Goal: Information Seeking & Learning: Understand process/instructions

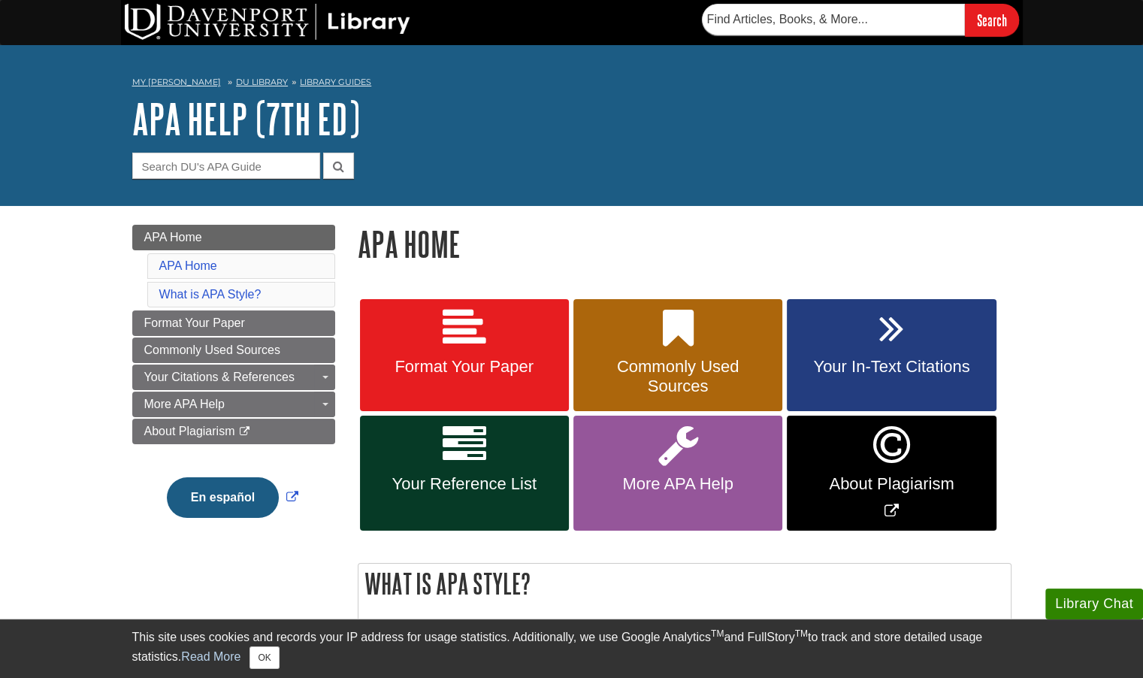
scroll to position [2, 0]
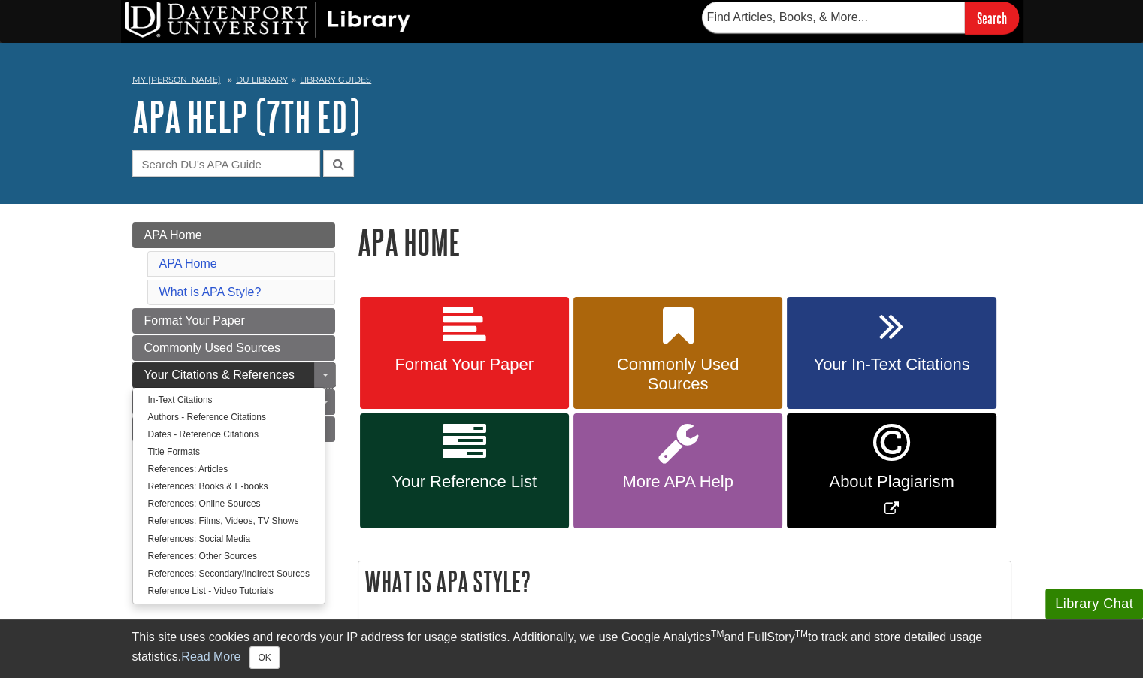
click at [301, 370] on link "Your Citations & References" at bounding box center [233, 375] width 203 height 26
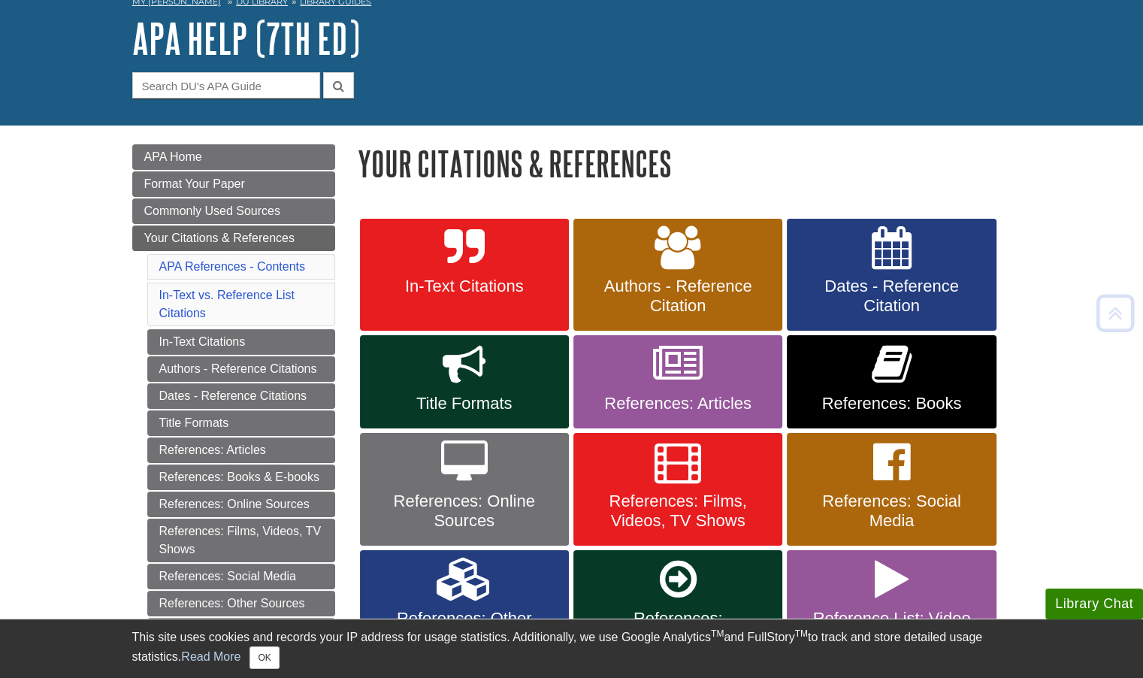
scroll to position [78, 0]
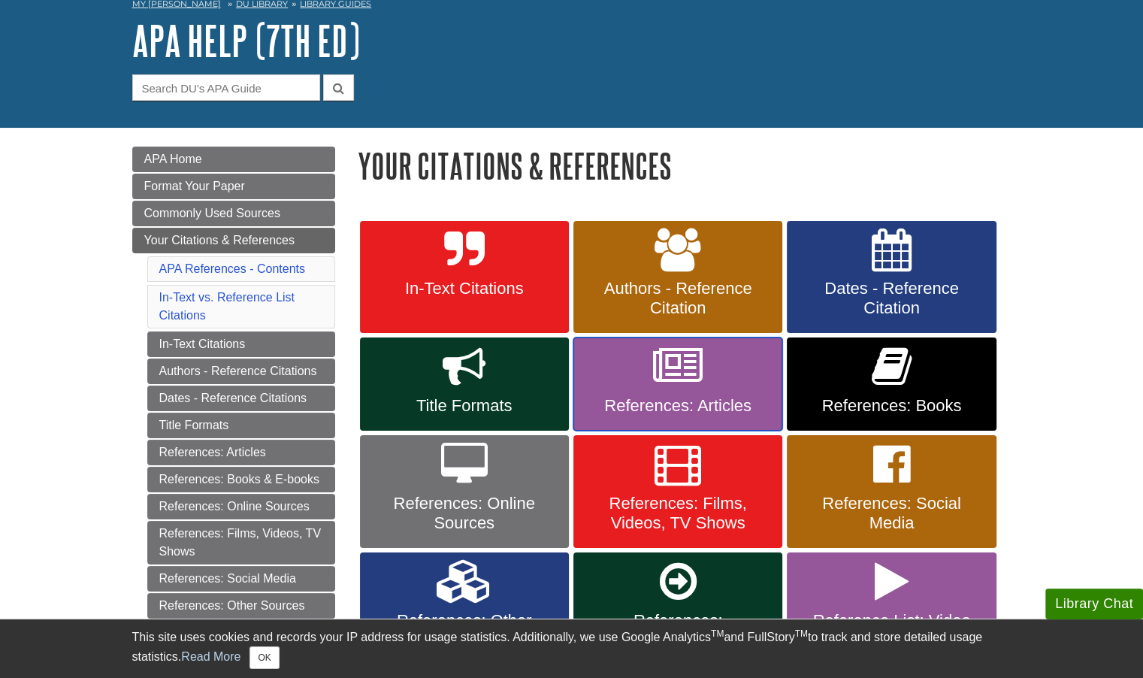
click at [627, 383] on link "References: Articles" at bounding box center [677, 383] width 209 height 93
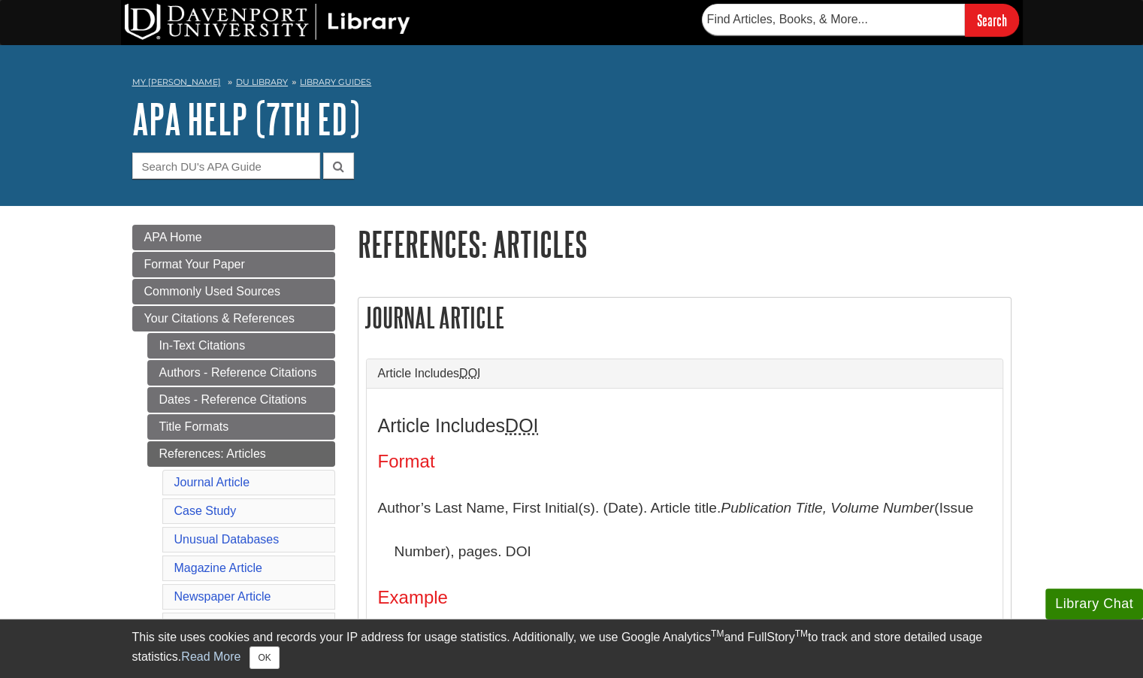
click at [627, 383] on div "Article Includes DOI" at bounding box center [685, 373] width 636 height 29
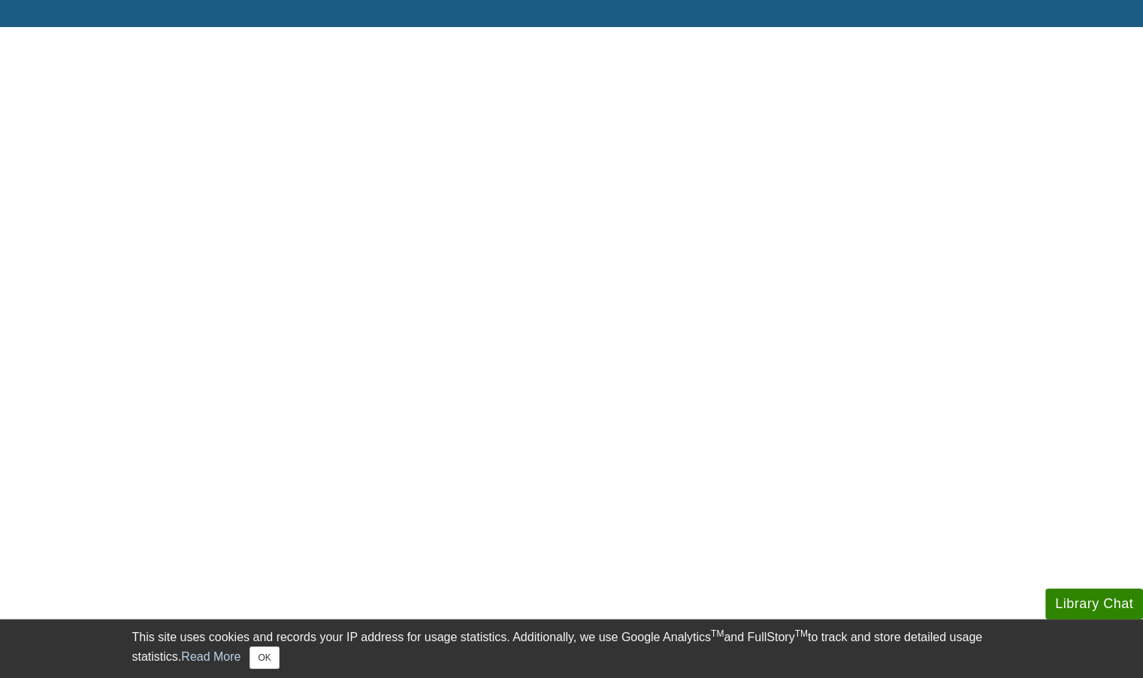
scroll to position [143, 0]
